Goal: Task Accomplishment & Management: Complete application form

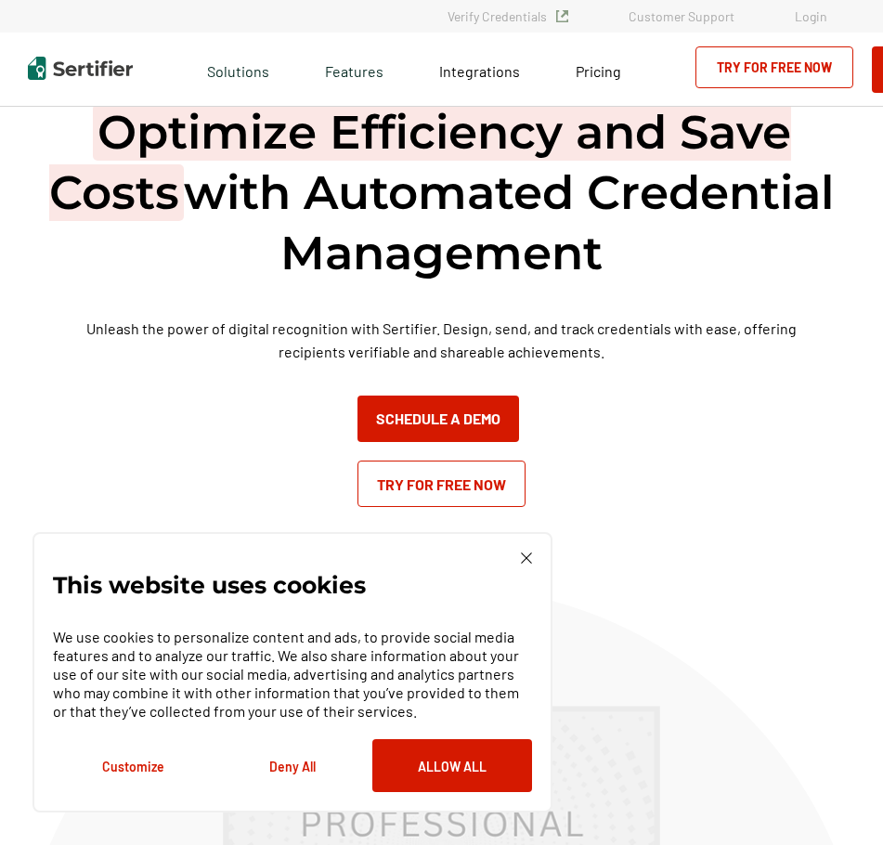
click at [524, 553] on img at bounding box center [526, 558] width 11 height 11
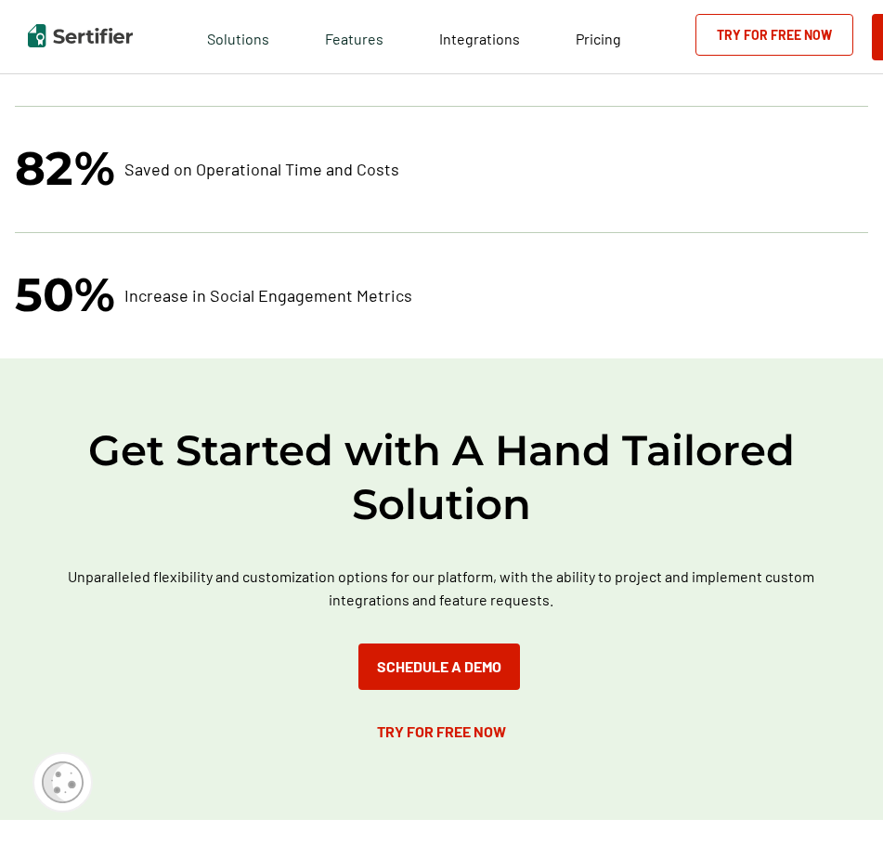
scroll to position [4818, 0]
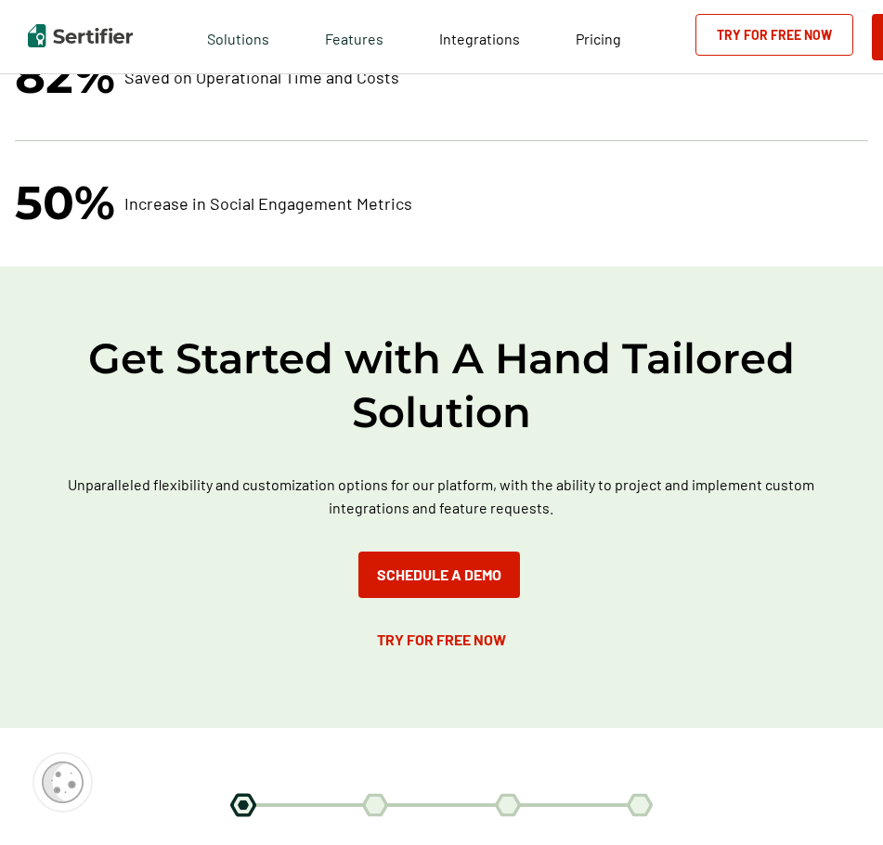
click at [737, 223] on p "50% Increase in Social Engagement Metrics" at bounding box center [441, 203] width 853 height 60
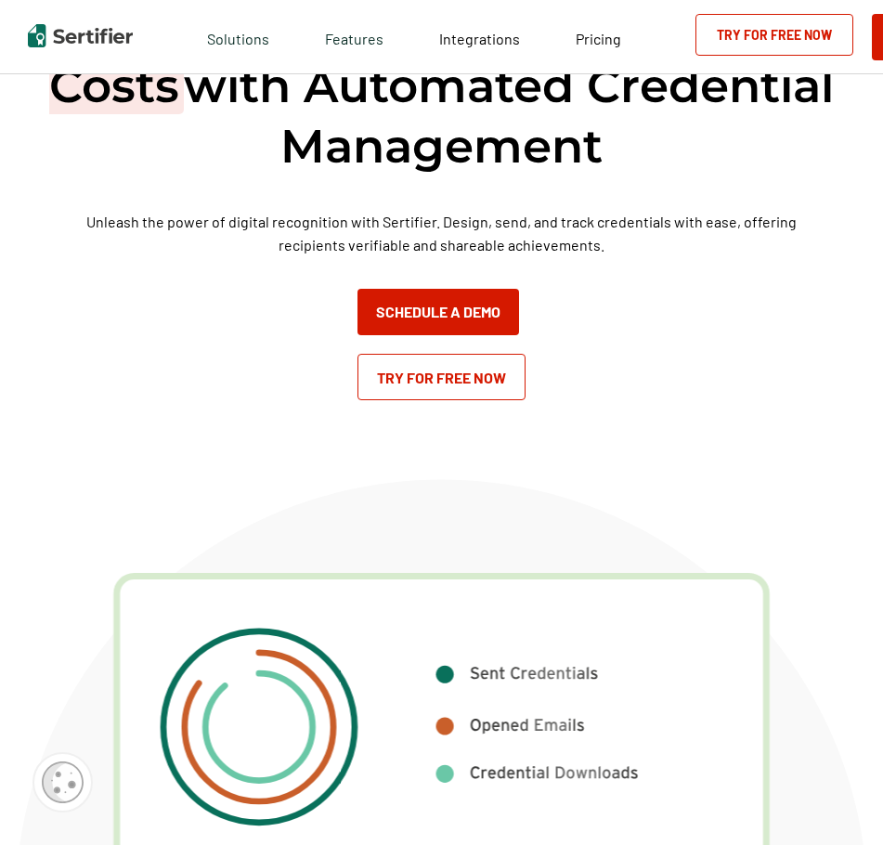
scroll to position [0, 0]
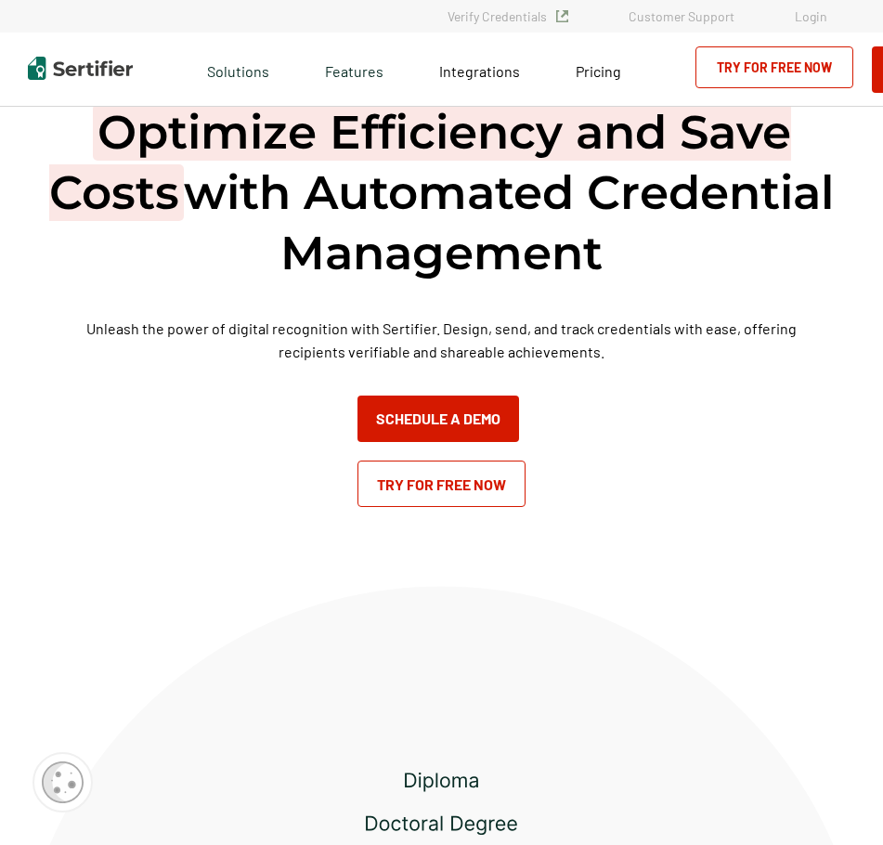
click at [815, 8] on link "Login" at bounding box center [811, 16] width 33 height 16
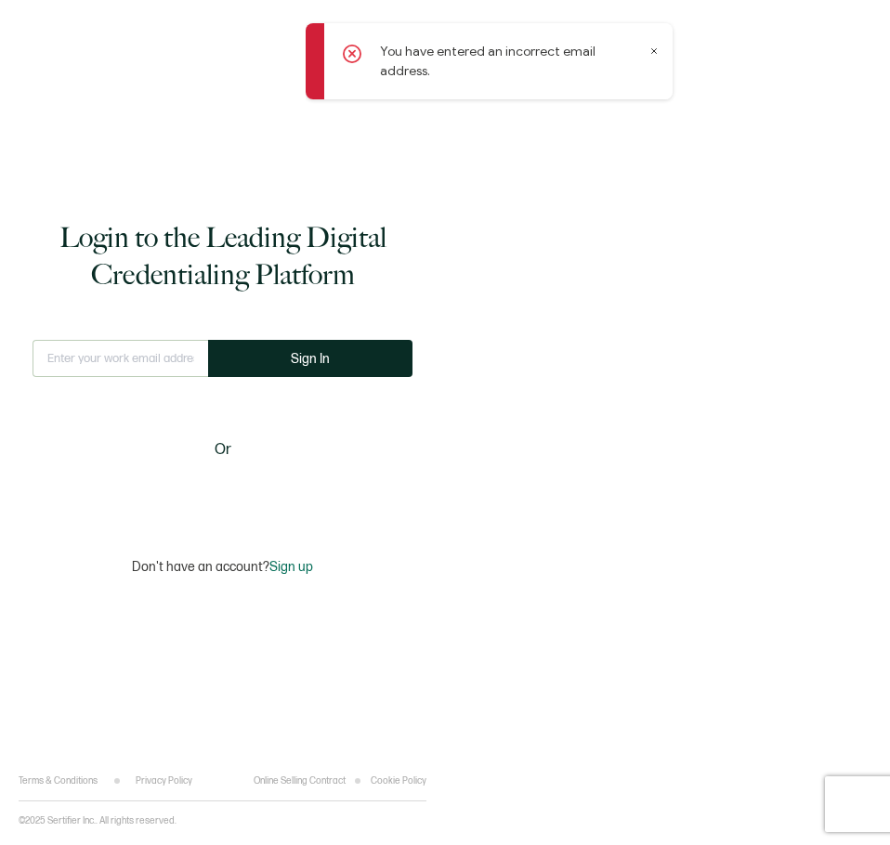
click at [655, 54] on icon at bounding box center [653, 50] width 9 height 9
click at [163, 359] on input "text" at bounding box center [121, 358] width 176 height 37
click at [301, 567] on span "Sign up" at bounding box center [291, 567] width 44 height 16
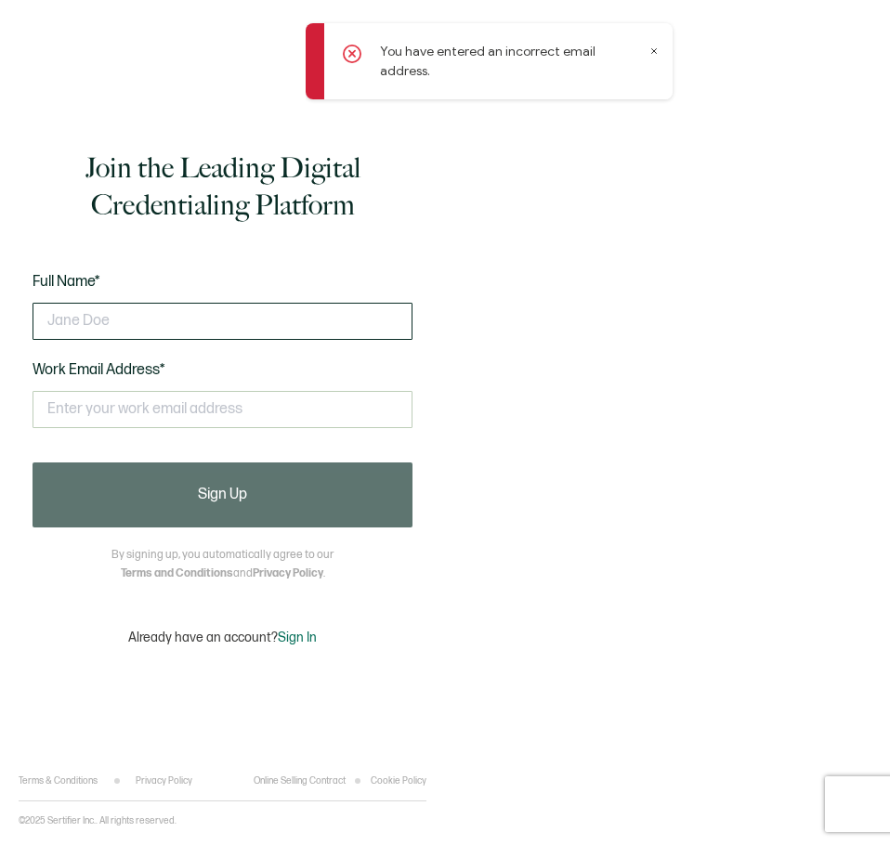
click at [185, 316] on input "text" at bounding box center [223, 321] width 380 height 37
click at [195, 320] on input "text" at bounding box center [223, 321] width 380 height 37
type input "Doruk"
click at [224, 327] on input "text" at bounding box center [223, 321] width 380 height 37
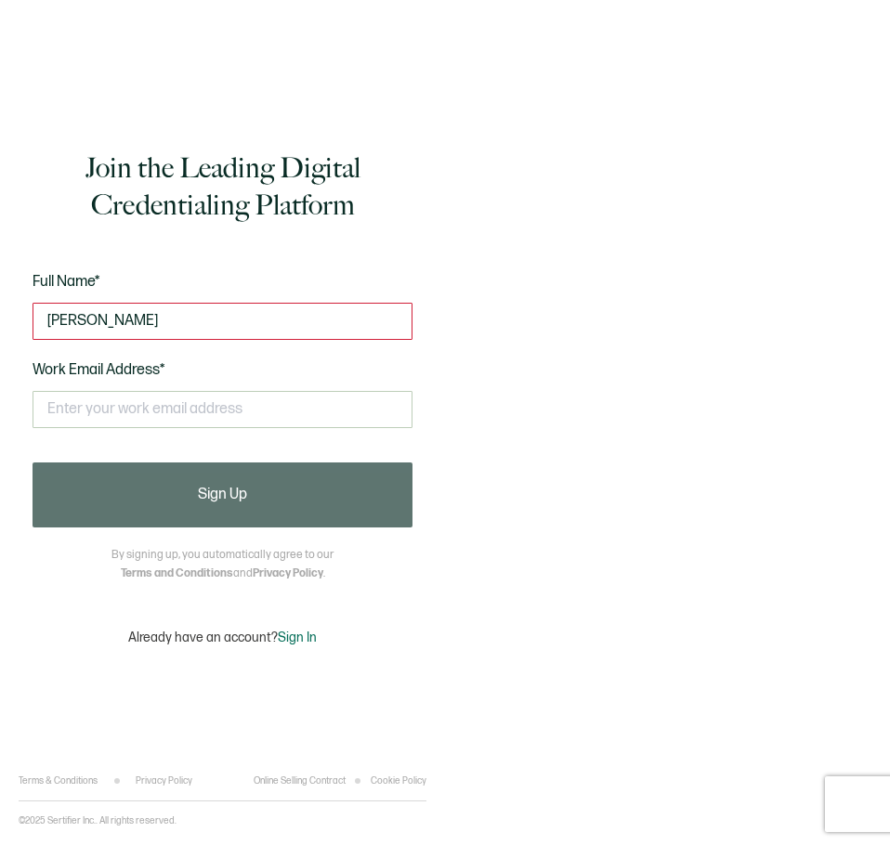
type input "ali doruk şengezer"
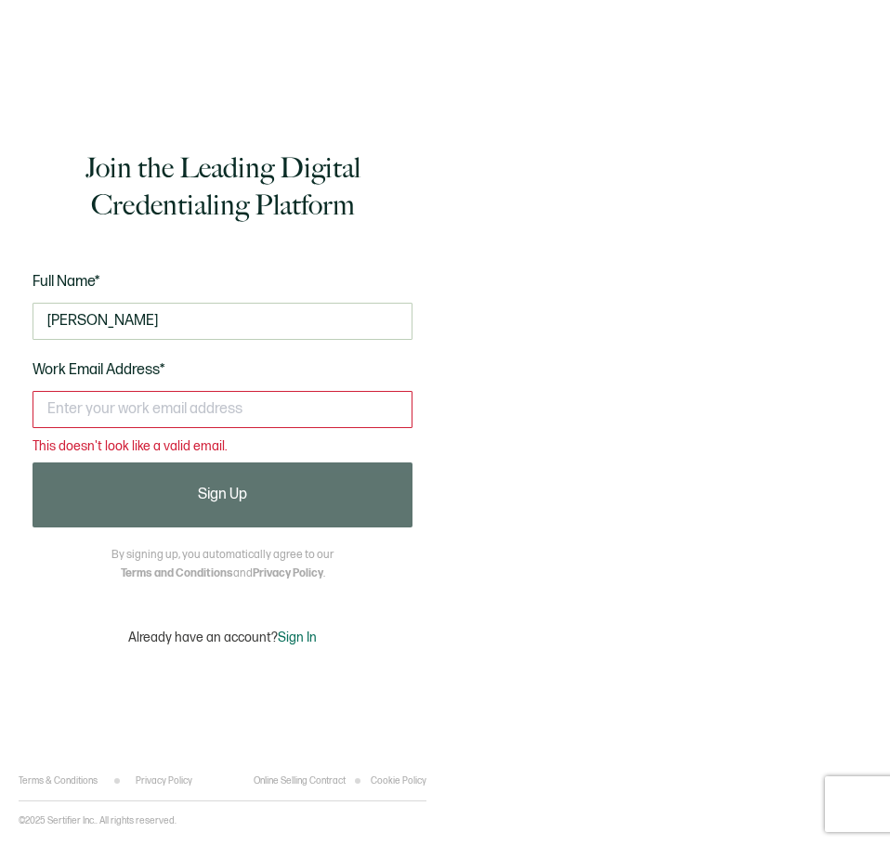
click at [213, 423] on input "text" at bounding box center [223, 409] width 380 height 37
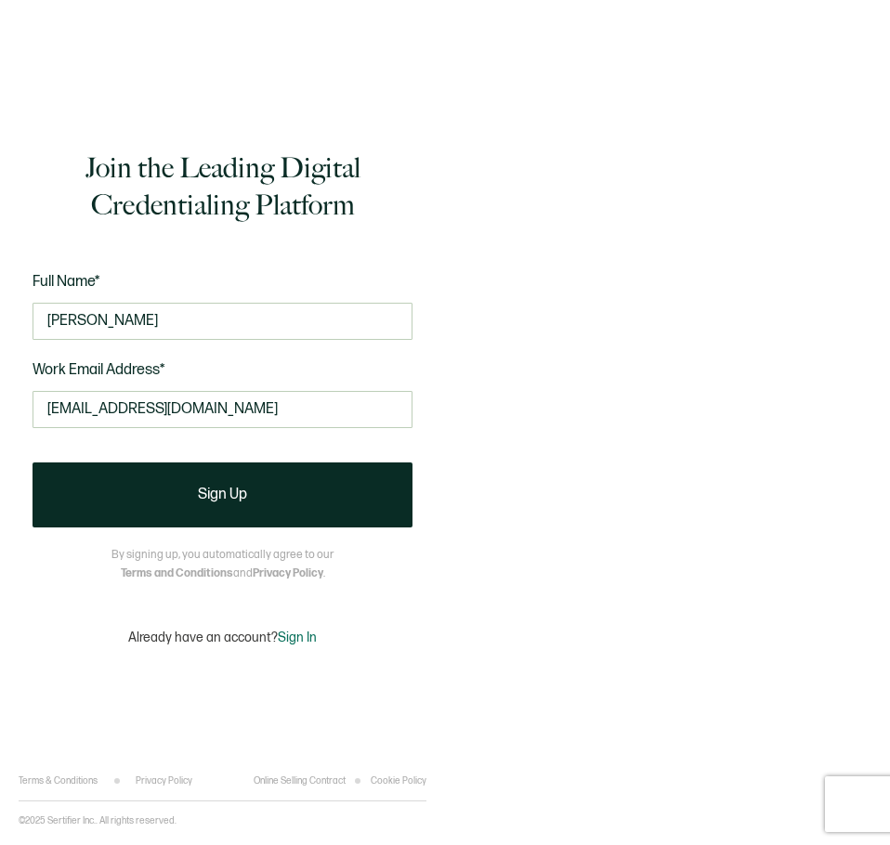
type input "ali.doruk.sengezer@tinkturkiye.com"
click at [339, 414] on input "ali.doruk.sengezer@tinkturkiye.com" at bounding box center [223, 409] width 380 height 37
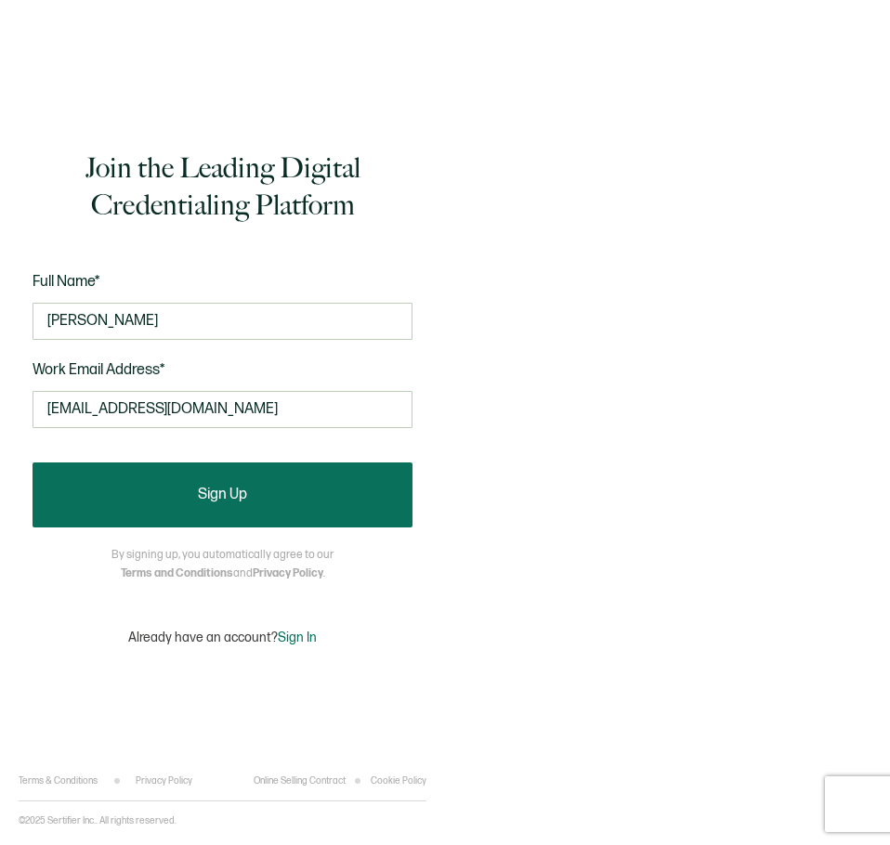
click at [279, 498] on button "Sign Up" at bounding box center [223, 494] width 380 height 65
